Goal: Task Accomplishment & Management: Manage account settings

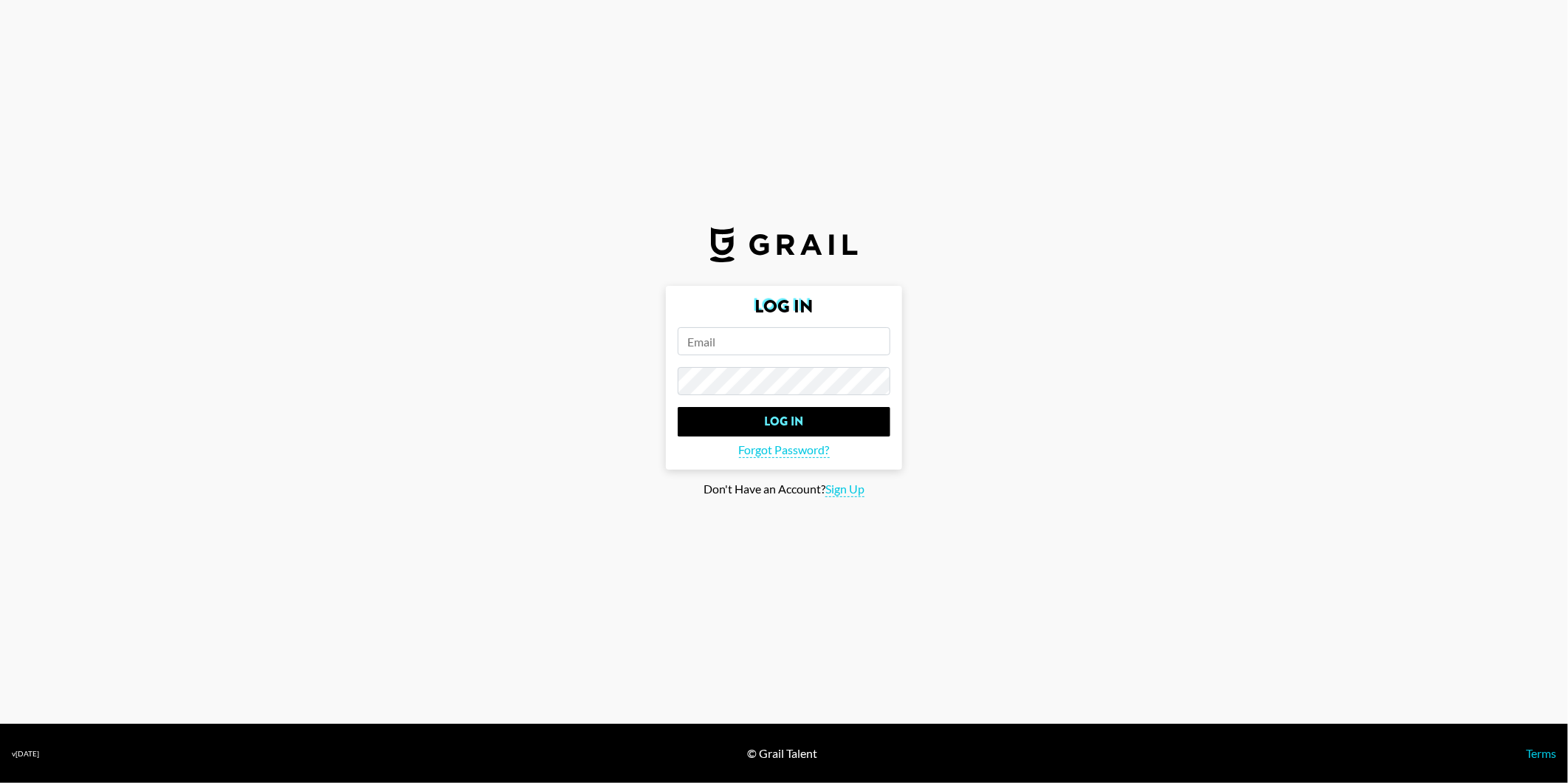
click at [722, 350] on input "email" at bounding box center [784, 341] width 213 height 28
type input "[PERSON_NAME][EMAIL_ADDRESS][DOMAIN_NAME]"
click at [678, 407] on input "Log In" at bounding box center [784, 422] width 213 height 30
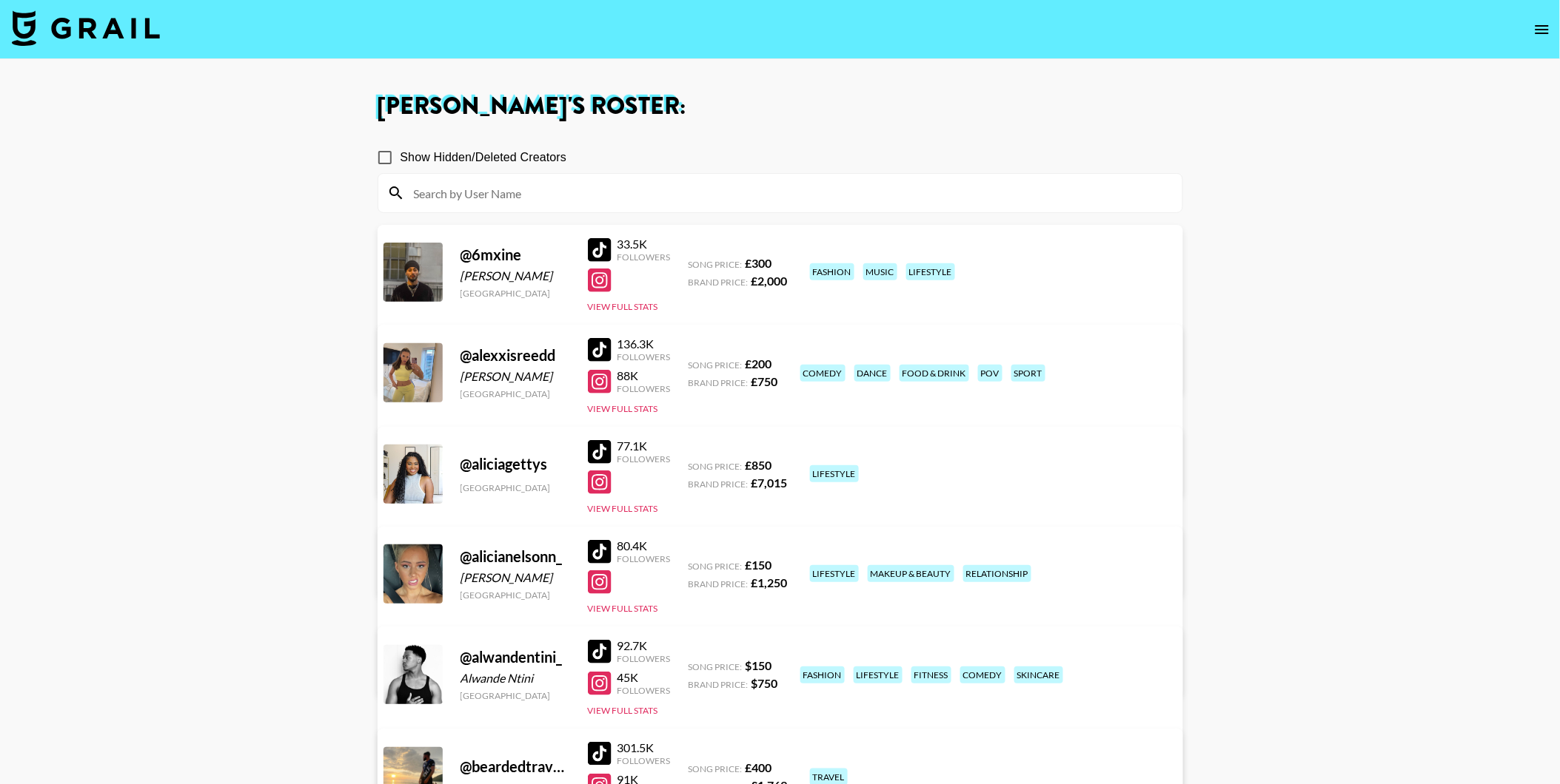
click at [122, 37] on img at bounding box center [86, 28] width 148 height 36
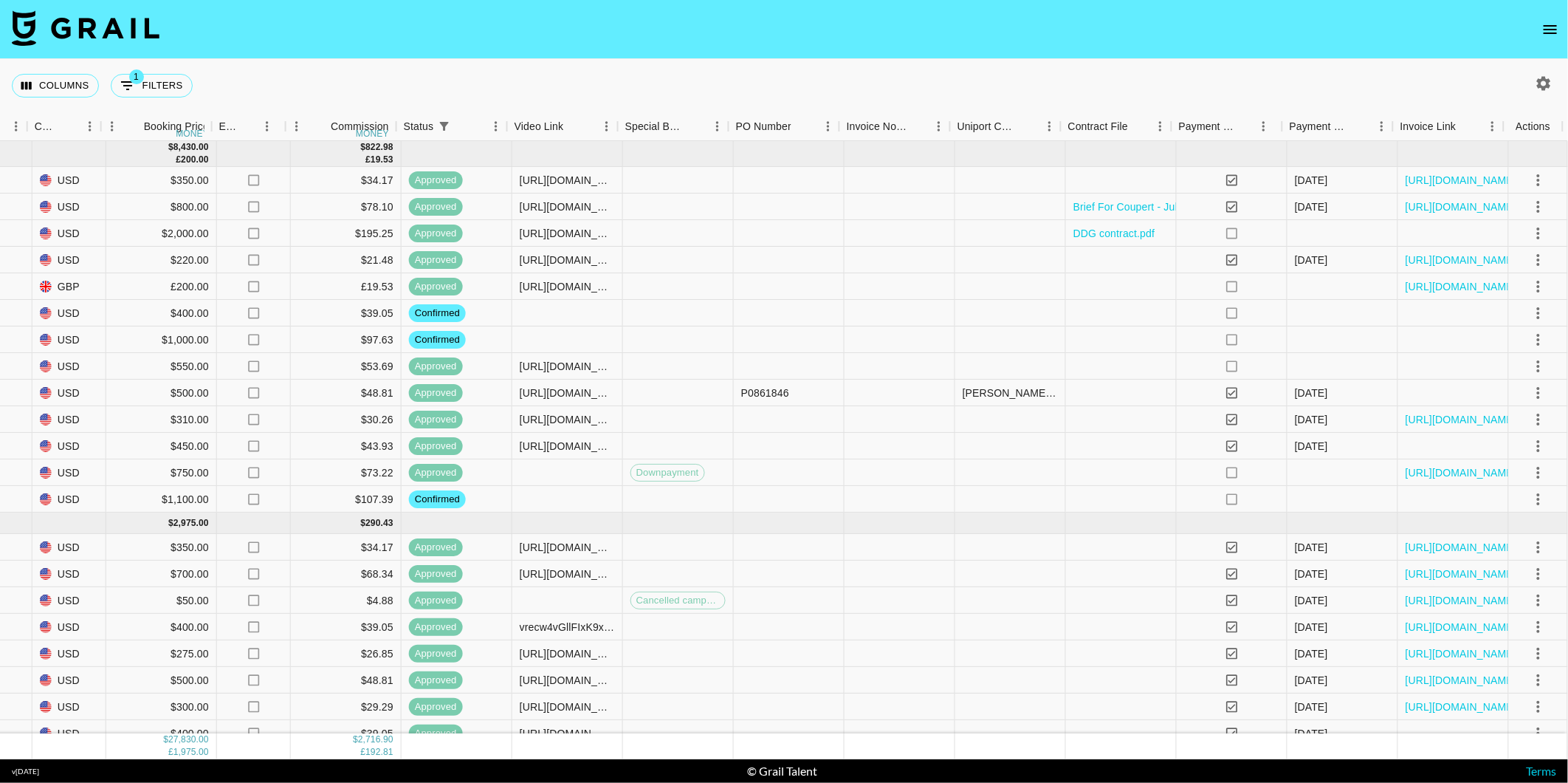
scroll to position [0, 895]
click at [1537, 339] on icon "select merge strategy" at bounding box center [1538, 340] width 3 height 12
click at [1509, 399] on li "Decline" at bounding box center [1521, 397] width 96 height 27
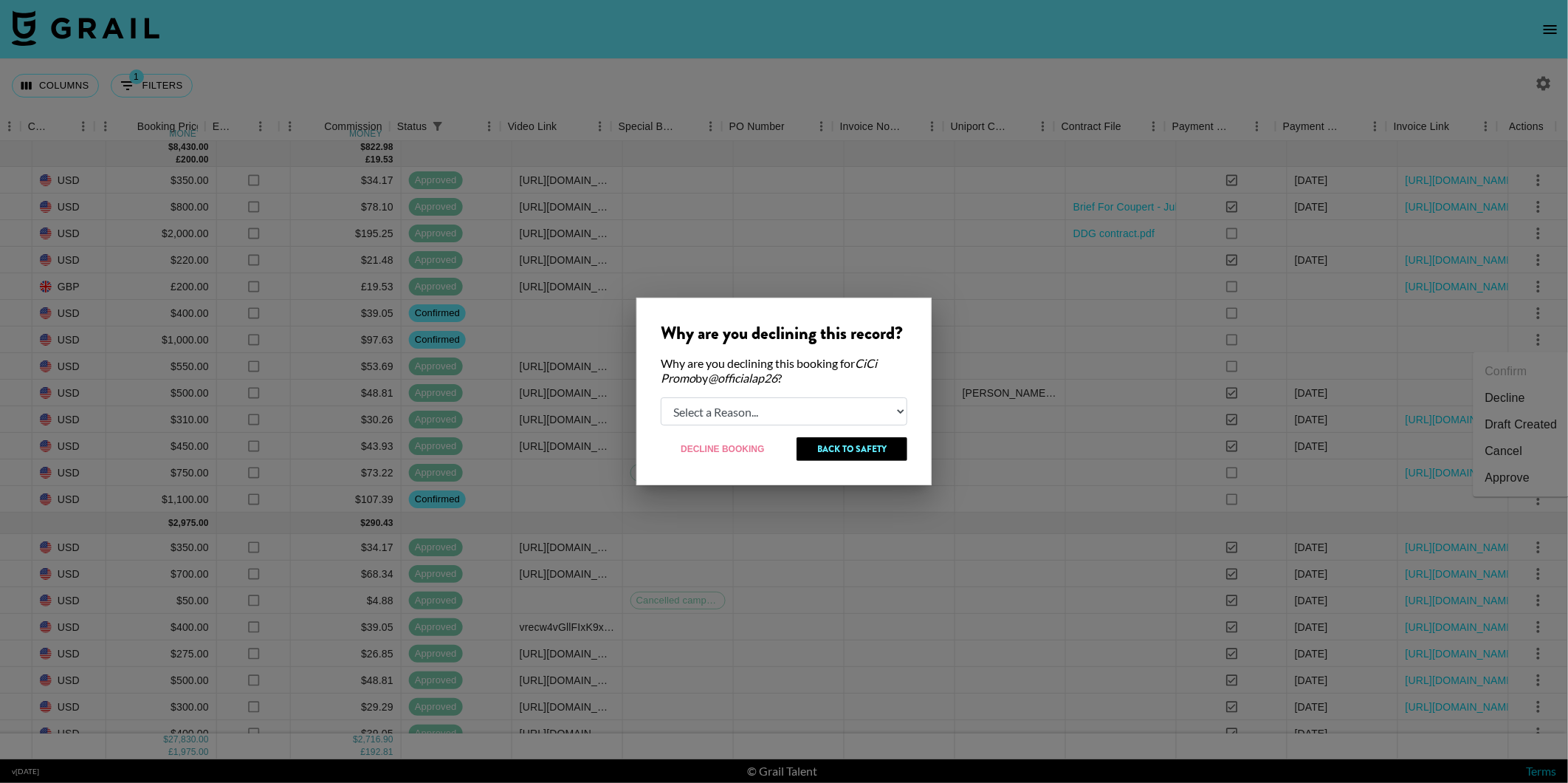
click at [892, 419] on select "Select a Reason... Relogging this deal due to a data issue The [PERSON_NAME] ca…" at bounding box center [784, 411] width 246 height 28
select select "booker_cancel"
click at [660, 397] on select "Select a Reason... Relogging this deal due to a data issue The [PERSON_NAME] ca…" at bounding box center [784, 411] width 246 height 28
click at [729, 451] on button "Decline Booking" at bounding box center [723, 449] width 125 height 24
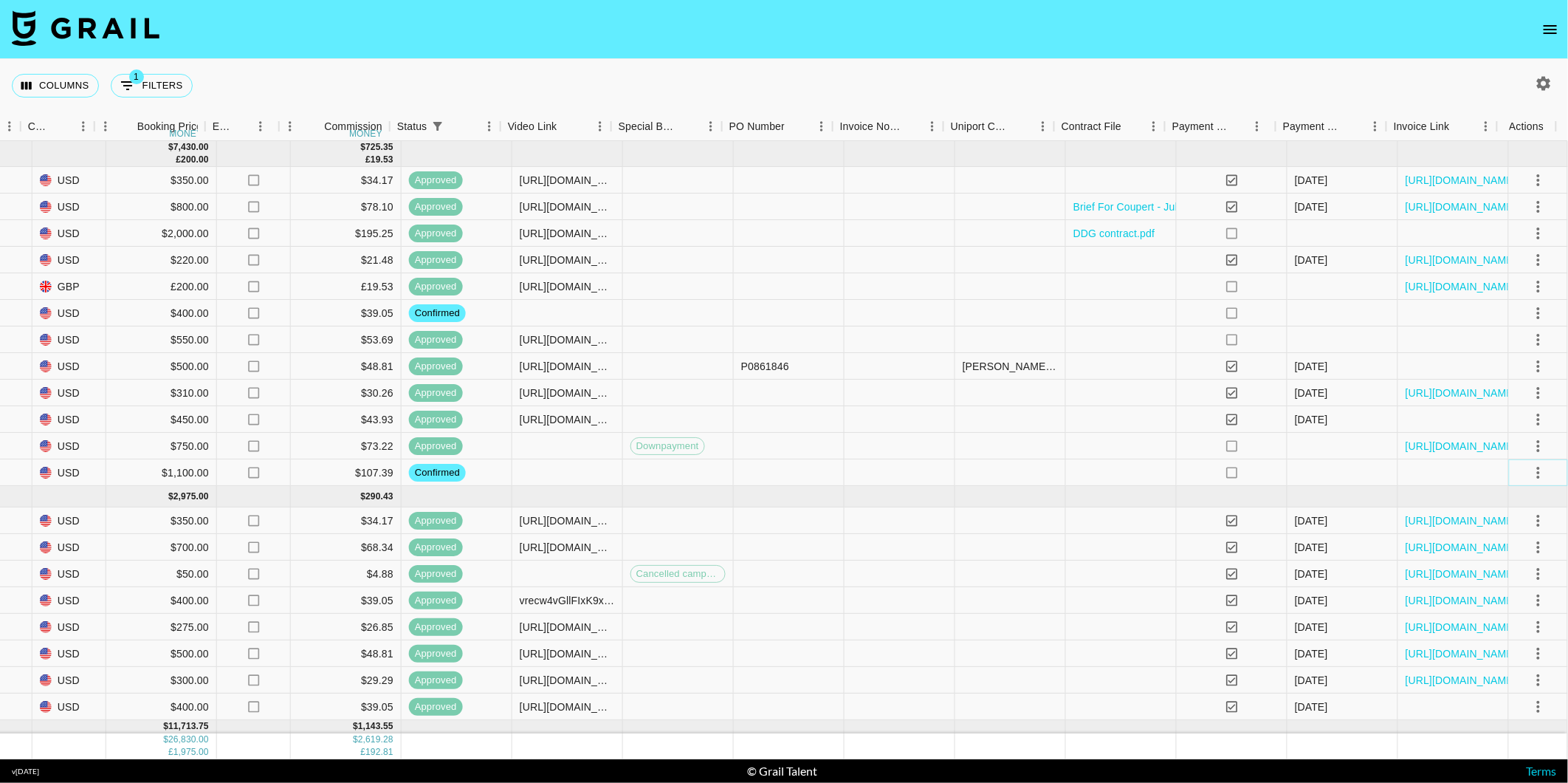
click at [1530, 468] on icon "select merge strategy" at bounding box center [1539, 473] width 18 height 18
click at [1493, 528] on li "Decline" at bounding box center [1521, 531] width 96 height 27
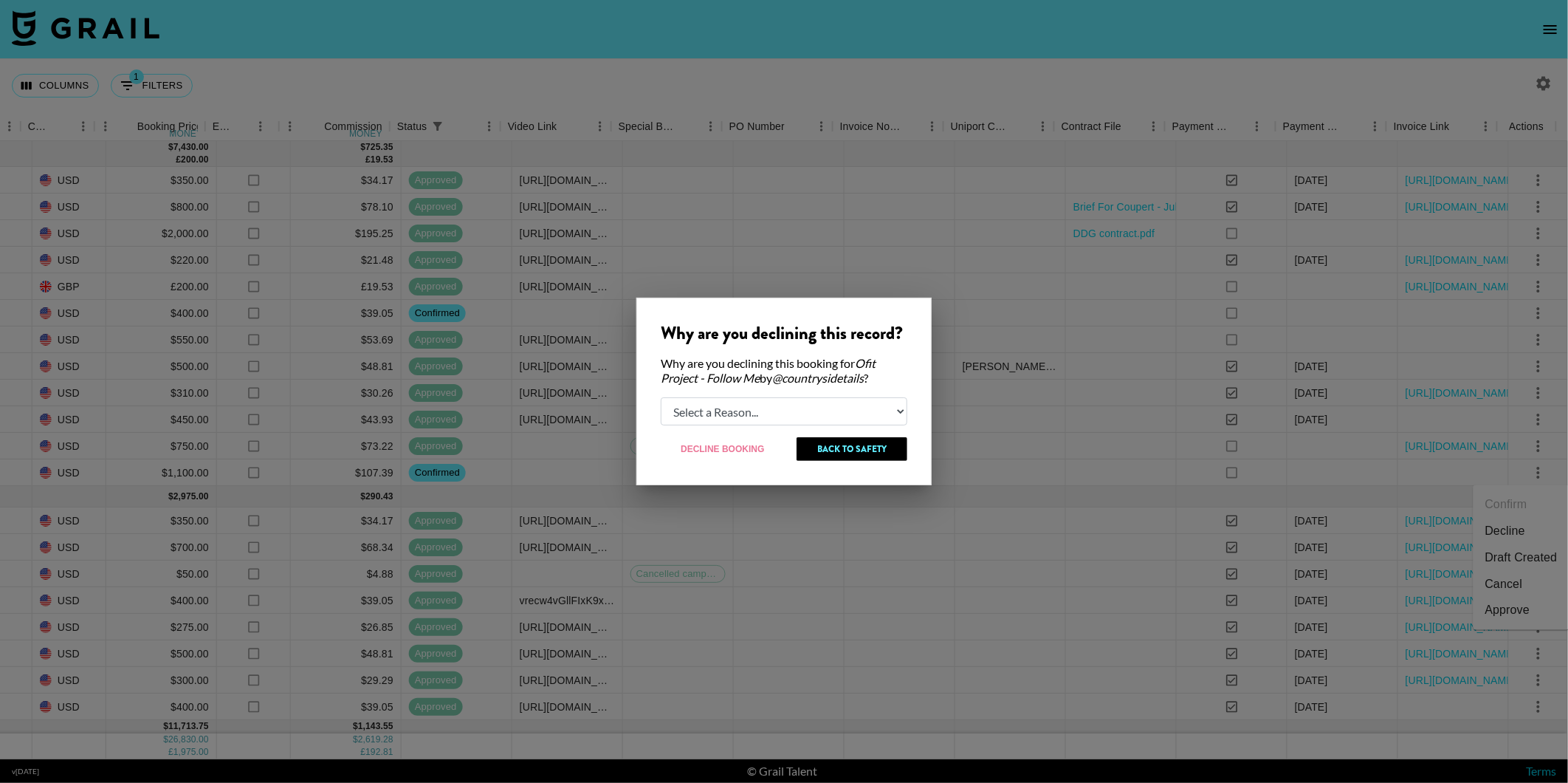
click at [894, 410] on select "Select a Reason... Relogging this deal due to a data issue The [PERSON_NAME] ca…" at bounding box center [784, 411] width 246 height 28
select select "creator_decline"
click at [660, 397] on select "Select a Reason... Relogging this deal due to a data issue The [PERSON_NAME] ca…" at bounding box center [784, 411] width 246 height 28
click at [735, 449] on button "Decline Booking" at bounding box center [723, 449] width 125 height 24
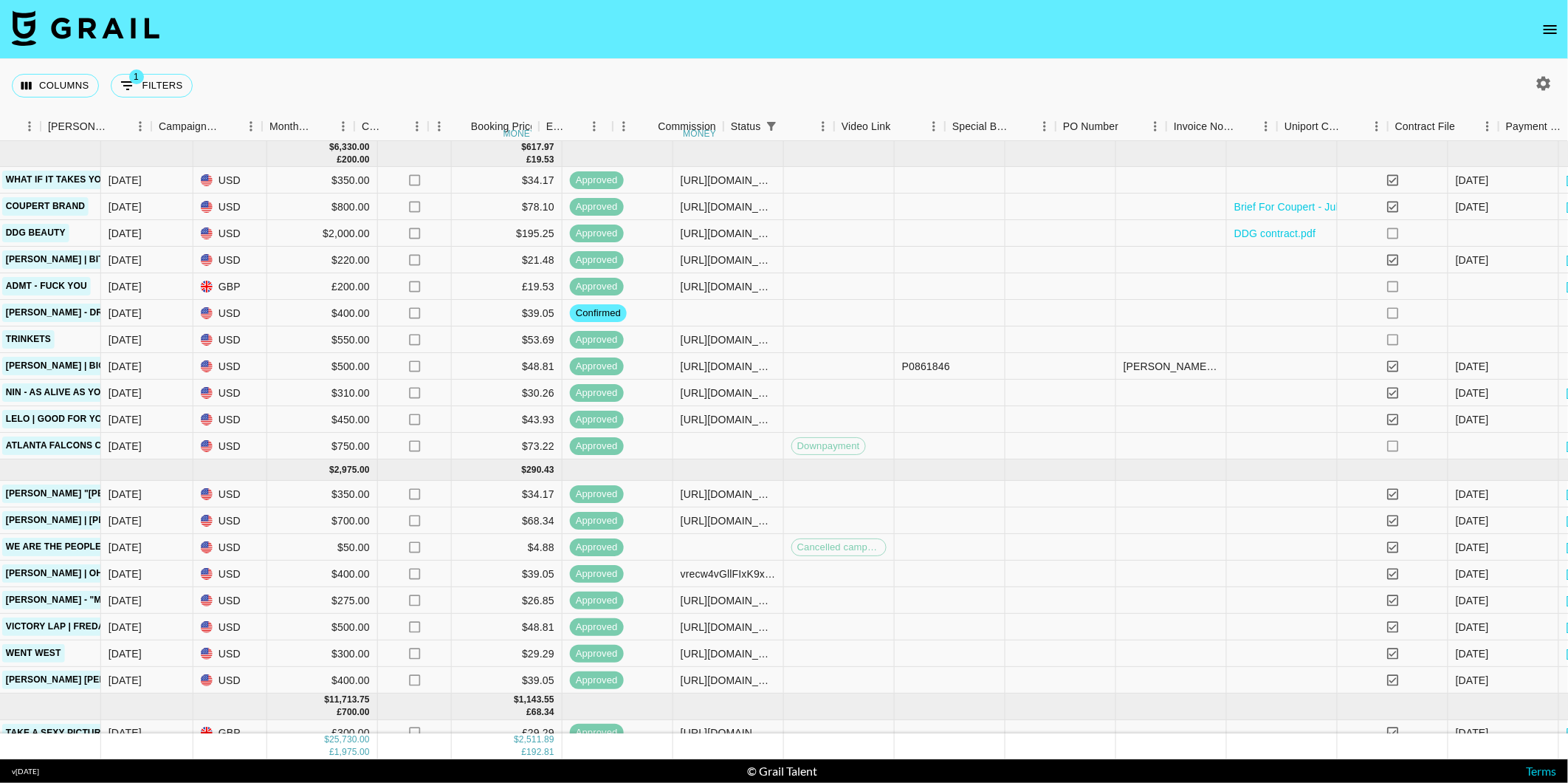
scroll to position [0, 532]
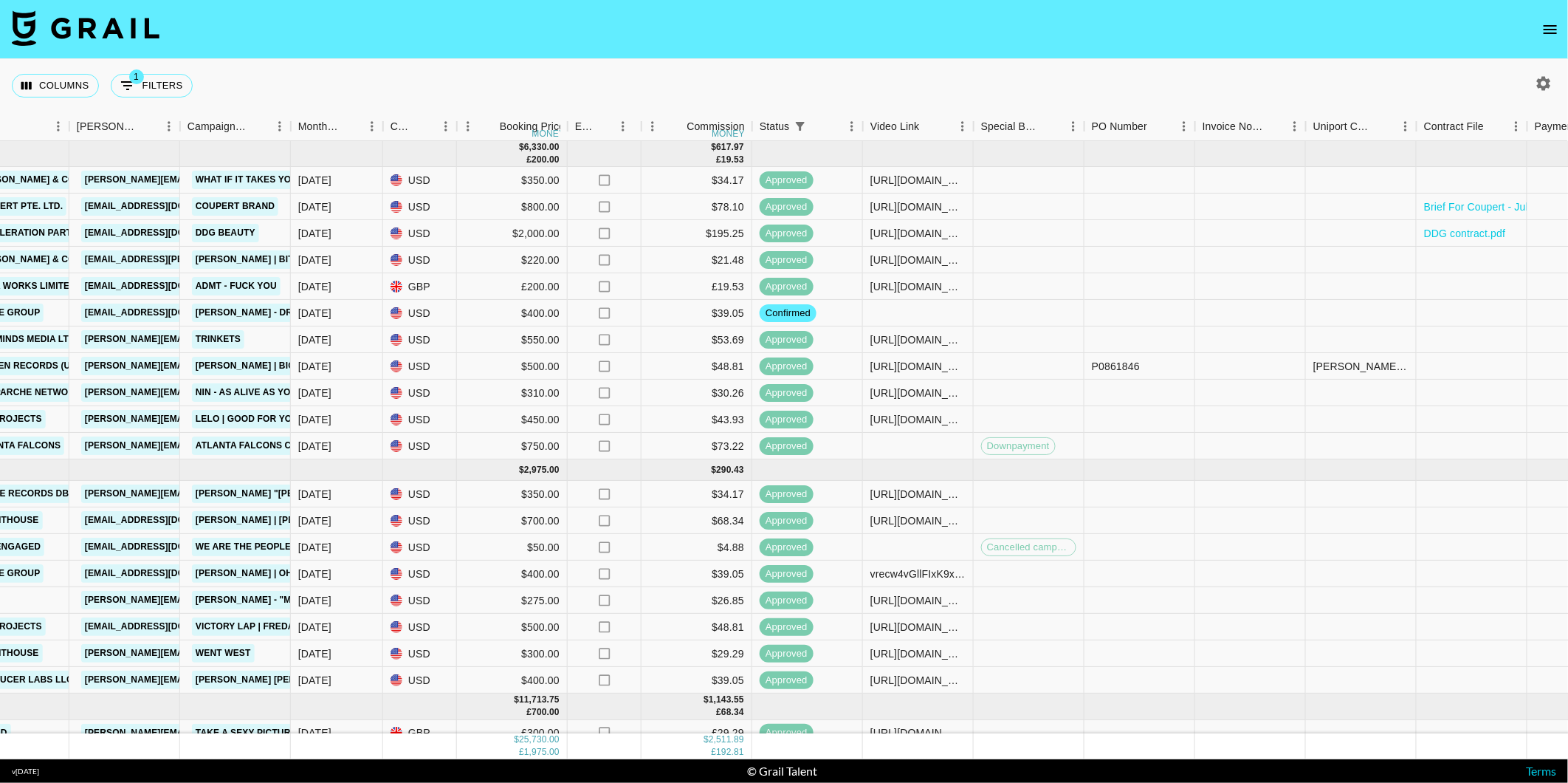
click at [580, 76] on div "Columns 1 Filters + Booking" at bounding box center [784, 85] width 1568 height 54
click at [1553, 32] on icon "open drawer" at bounding box center [1551, 30] width 18 height 18
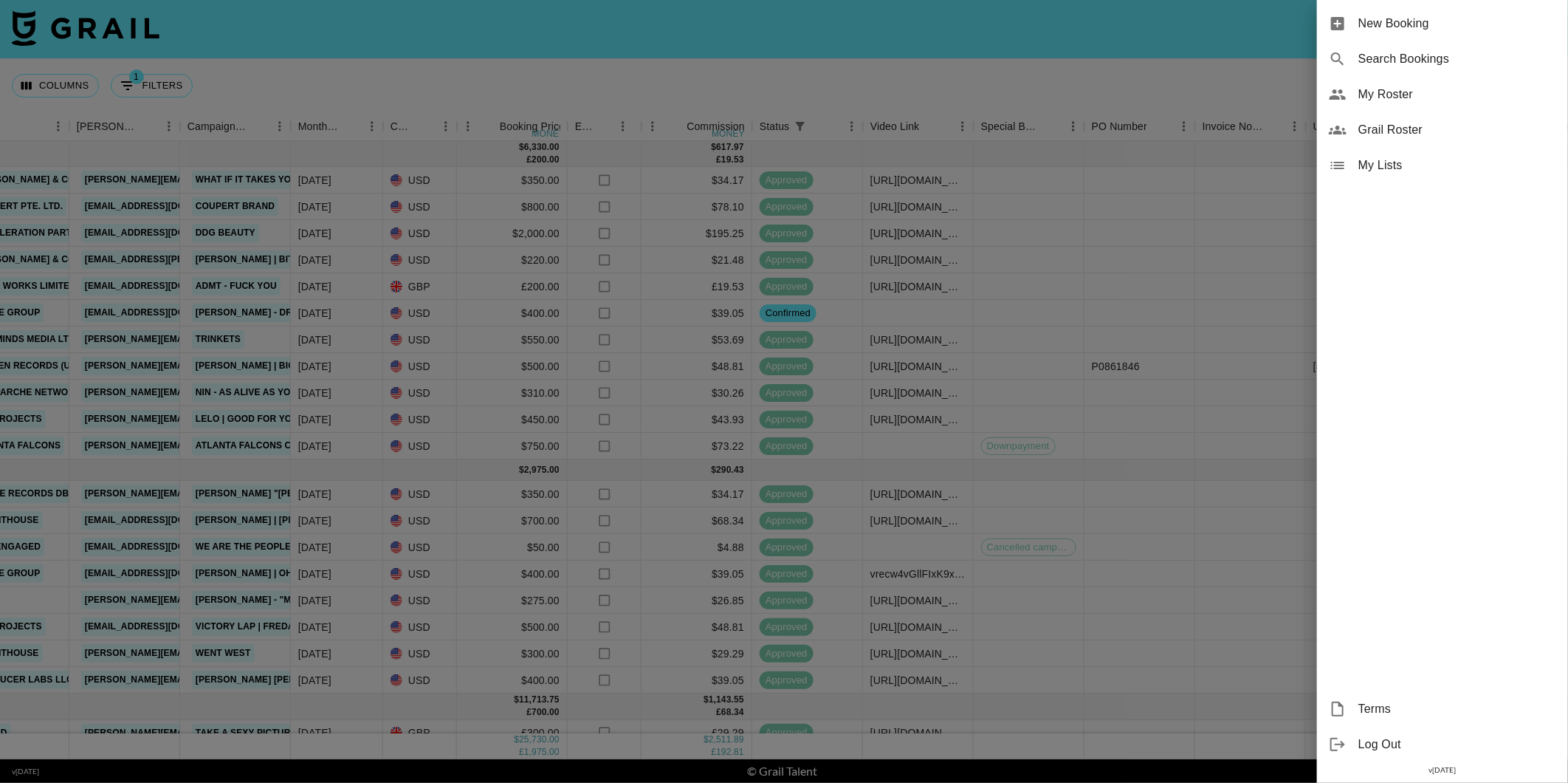
click at [1362, 747] on span "Log Out" at bounding box center [1457, 745] width 198 height 18
